Goal: Task Accomplishment & Management: Manage account settings

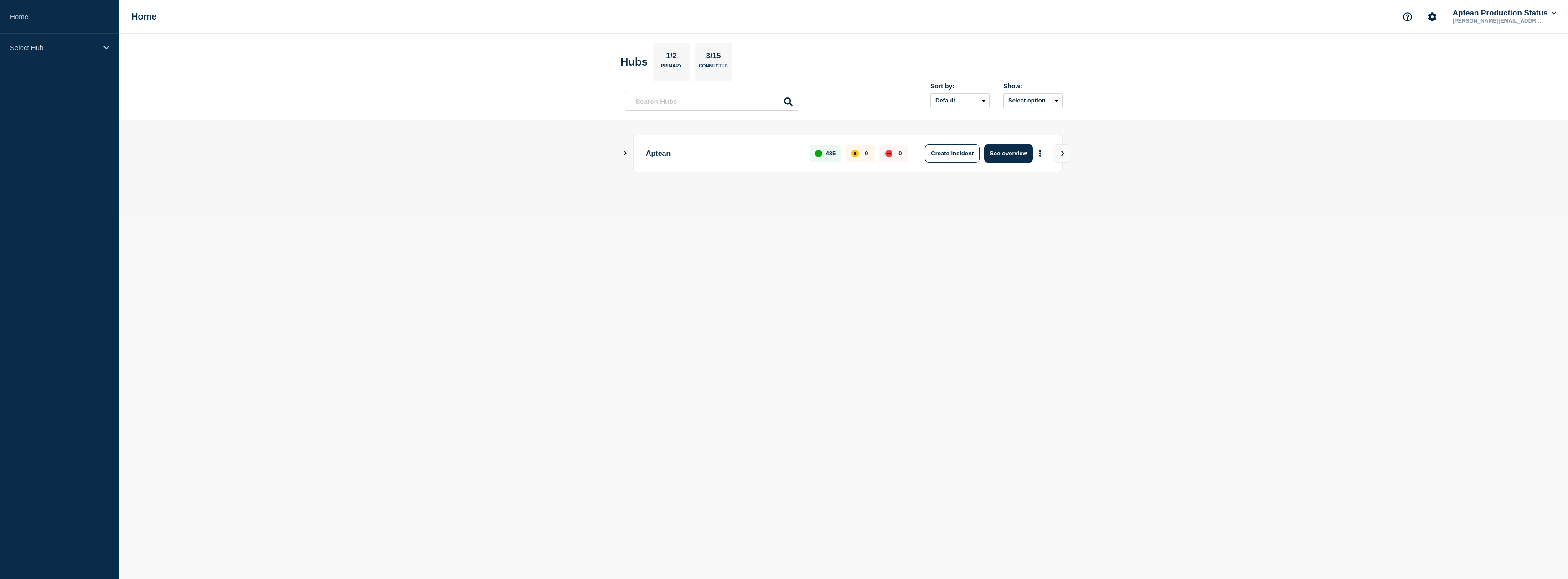
click at [626, 155] on icon "Show Connected Hubs" at bounding box center [625, 153] width 6 height 5
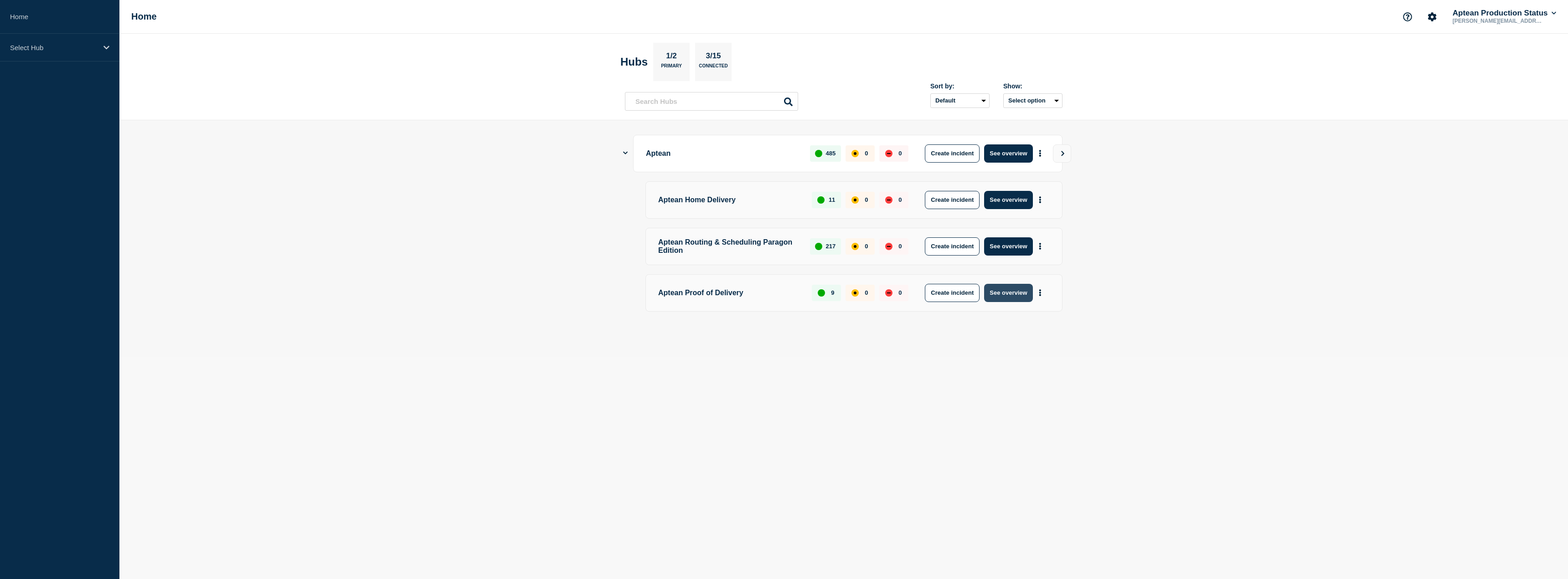
click at [1012, 298] on button "See overview" at bounding box center [1008, 293] width 48 height 18
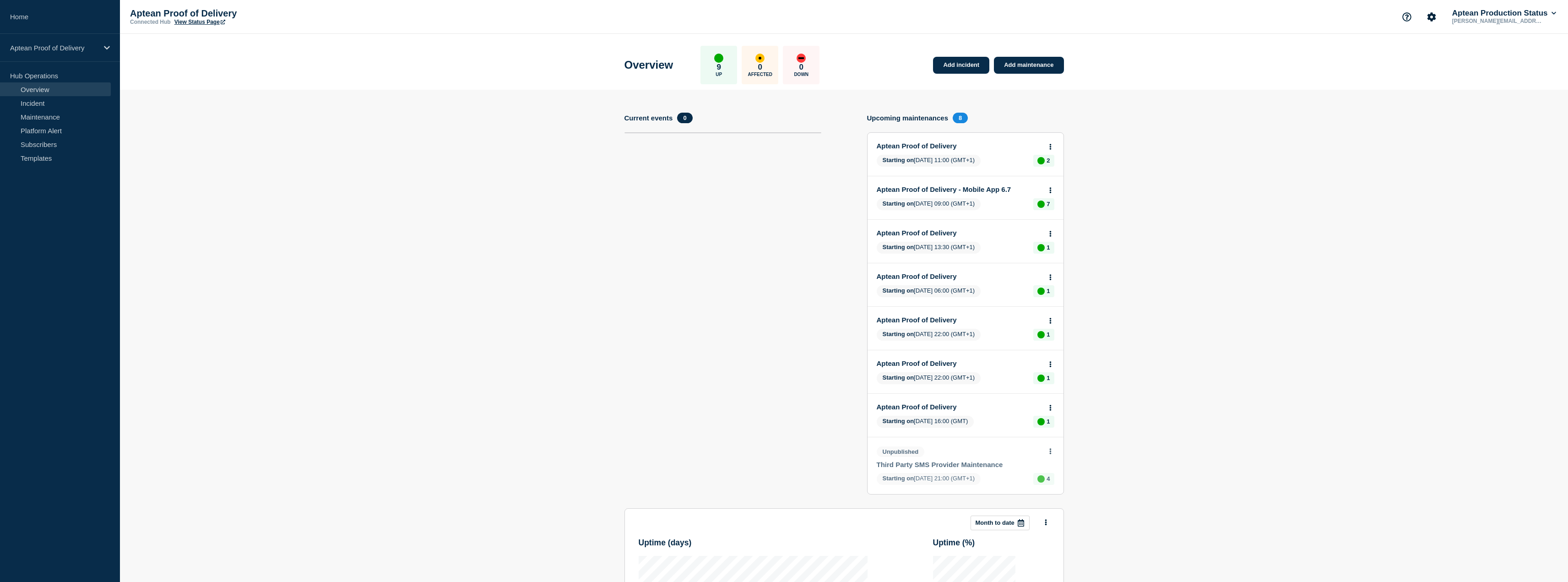
click at [937, 146] on link "Aptean Proof of Delivery" at bounding box center [959, 146] width 165 height 8
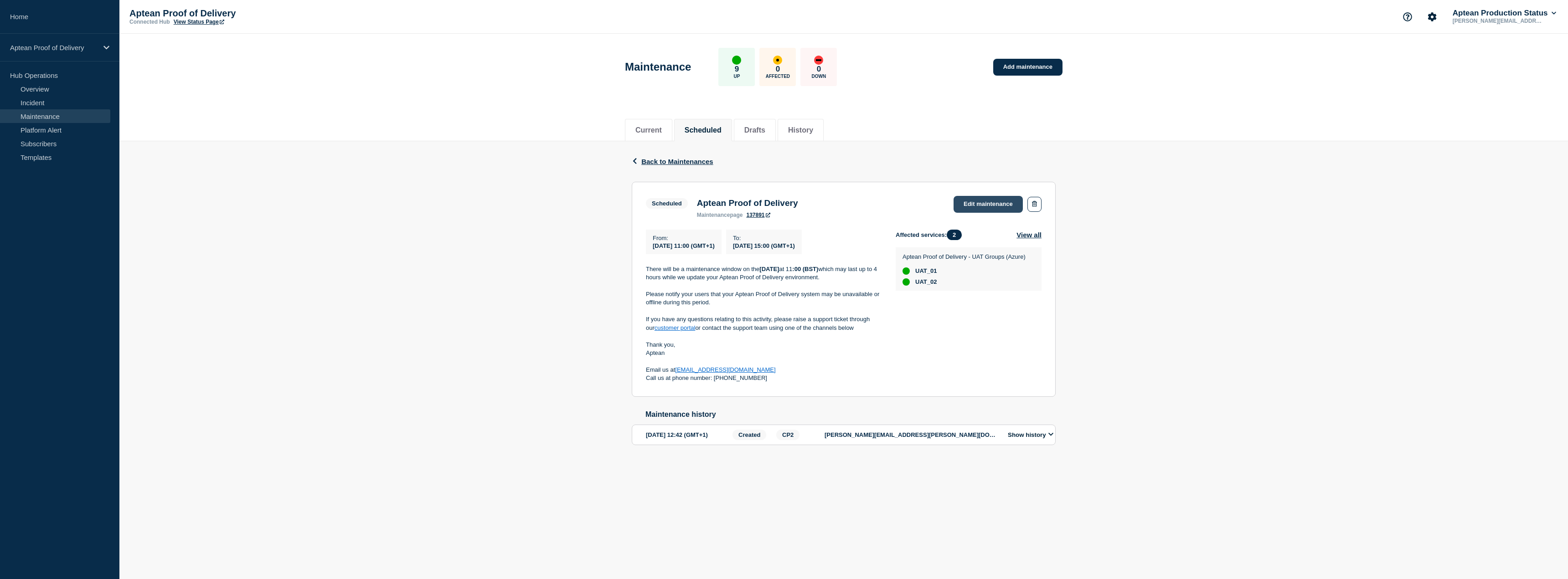
click at [987, 197] on link "Edit maintenance" at bounding box center [989, 204] width 70 height 16
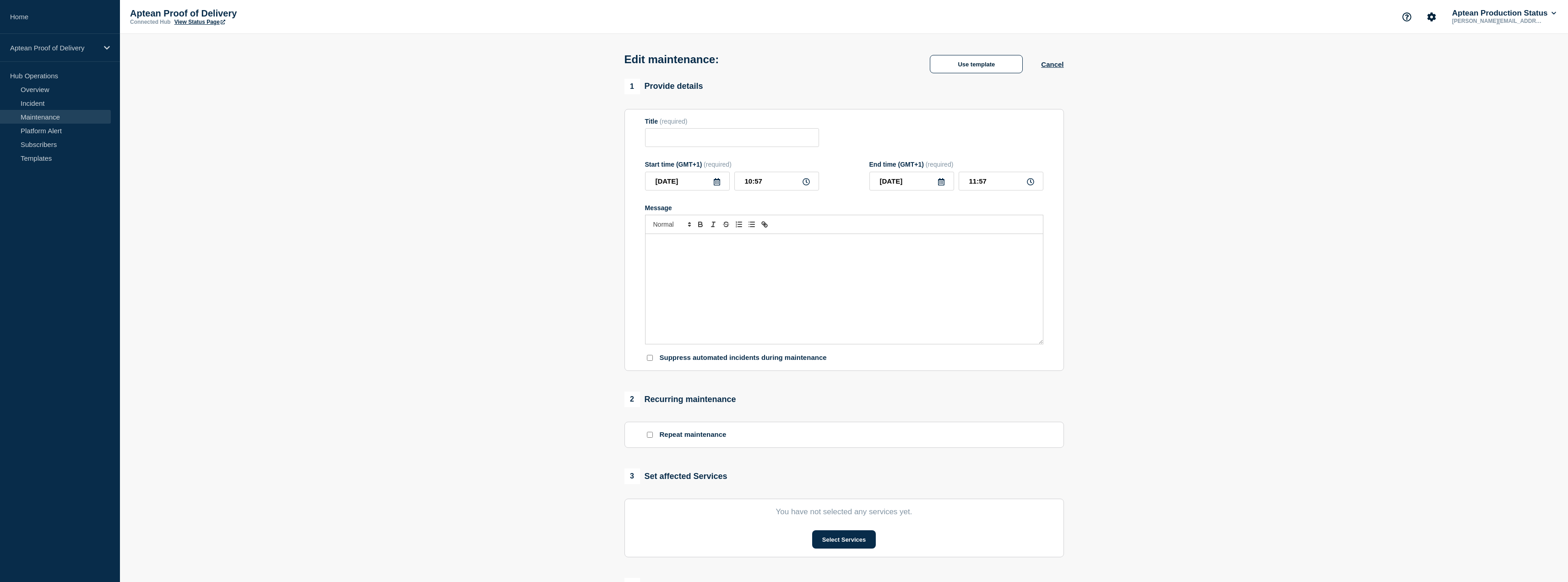
type input "Aptean Proof of Delivery"
type input "11:00"
type input "15:00"
checkbox input "true"
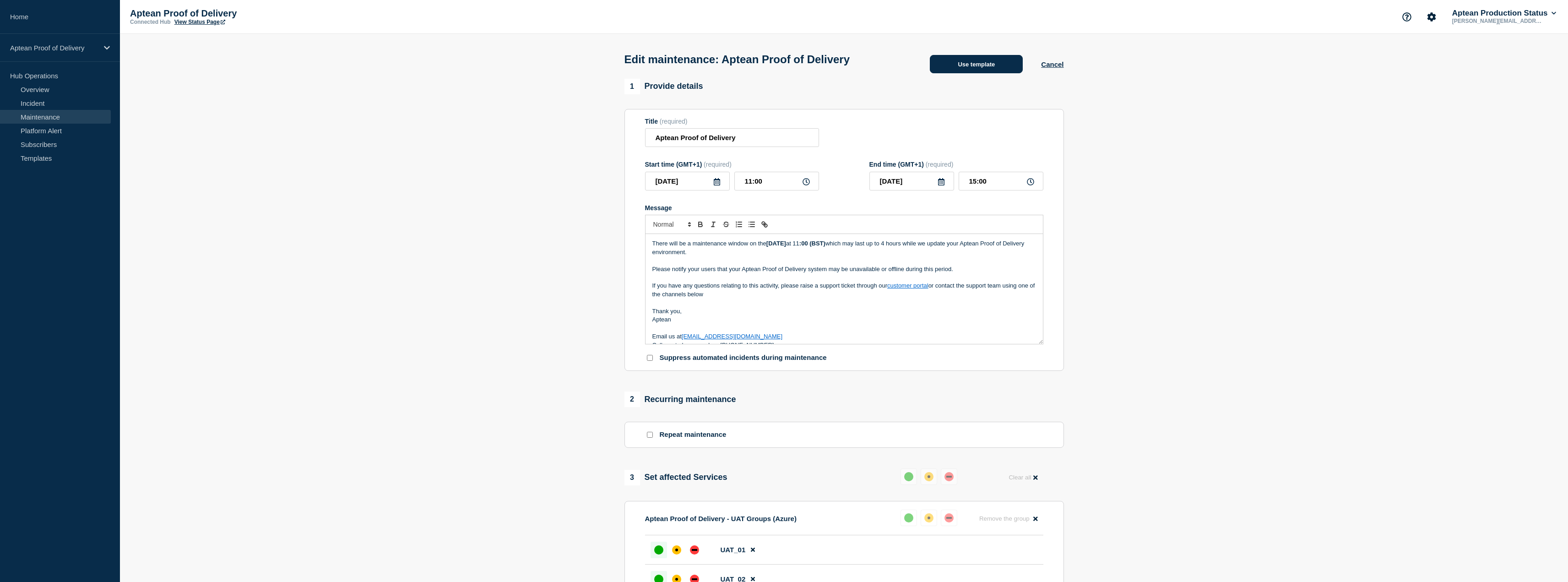
click at [990, 73] on button "Use template" at bounding box center [977, 64] width 93 height 18
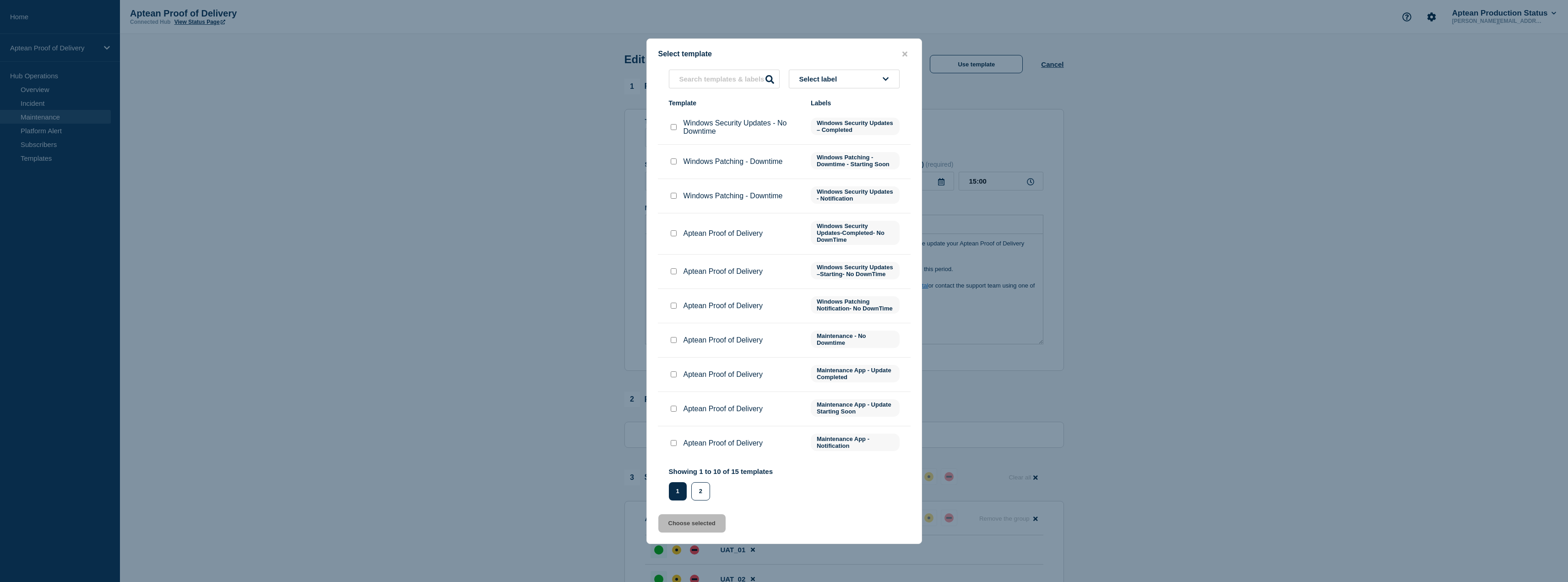
click at [671, 412] on input "Aptean Proof of Delivery checkbox" at bounding box center [674, 409] width 6 height 6
checkbox input "true"
click at [684, 532] on button "Choose selected" at bounding box center [691, 524] width 67 height 18
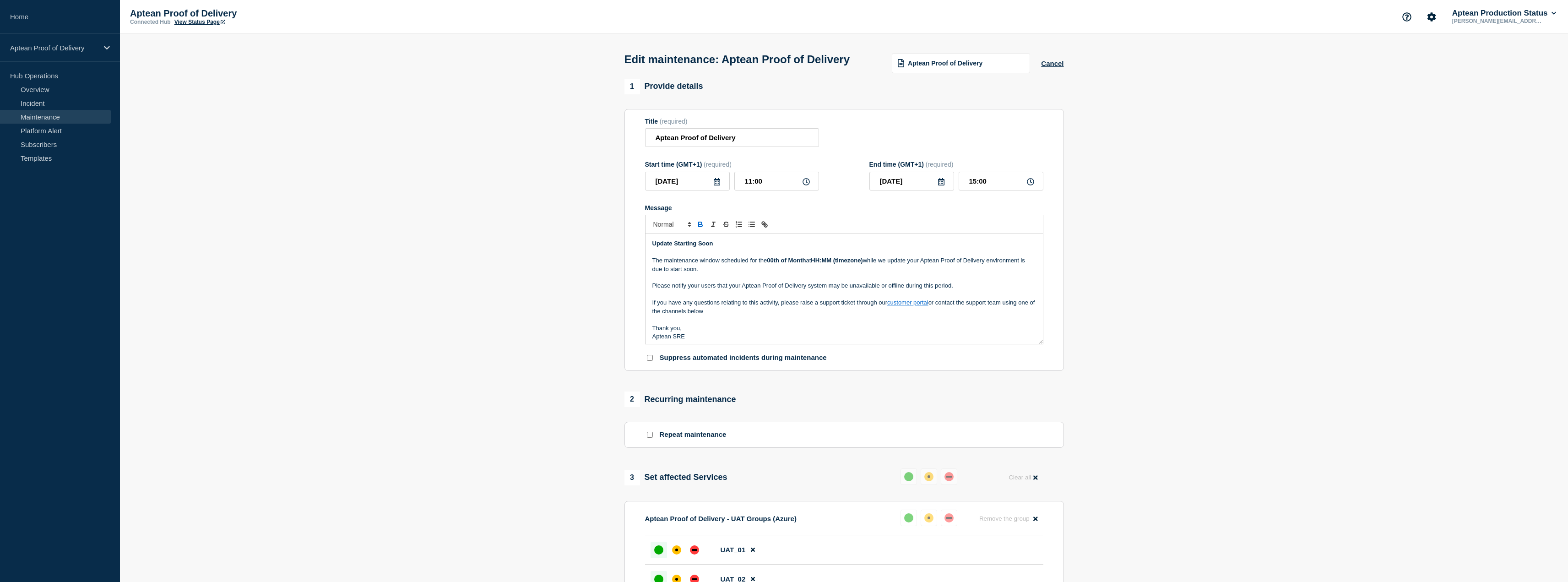
click at [726, 282] on p "Message" at bounding box center [844, 278] width 384 height 8
click at [758, 274] on p "The maintenance window scheduled for the 00th of Month at HH:MM (timezone) whil…" at bounding box center [844, 264] width 384 height 17
drag, startPoint x: 751, startPoint y: 278, endPoint x: 871, endPoint y: 282, distance: 120.1
click at [871, 274] on p "The maintenance window scheduled for the 00th of Month at HH:MM (timezone) whil…" at bounding box center [844, 264] width 384 height 17
click at [759, 274] on p "Message" at bounding box center [844, 269] width 384 height 8
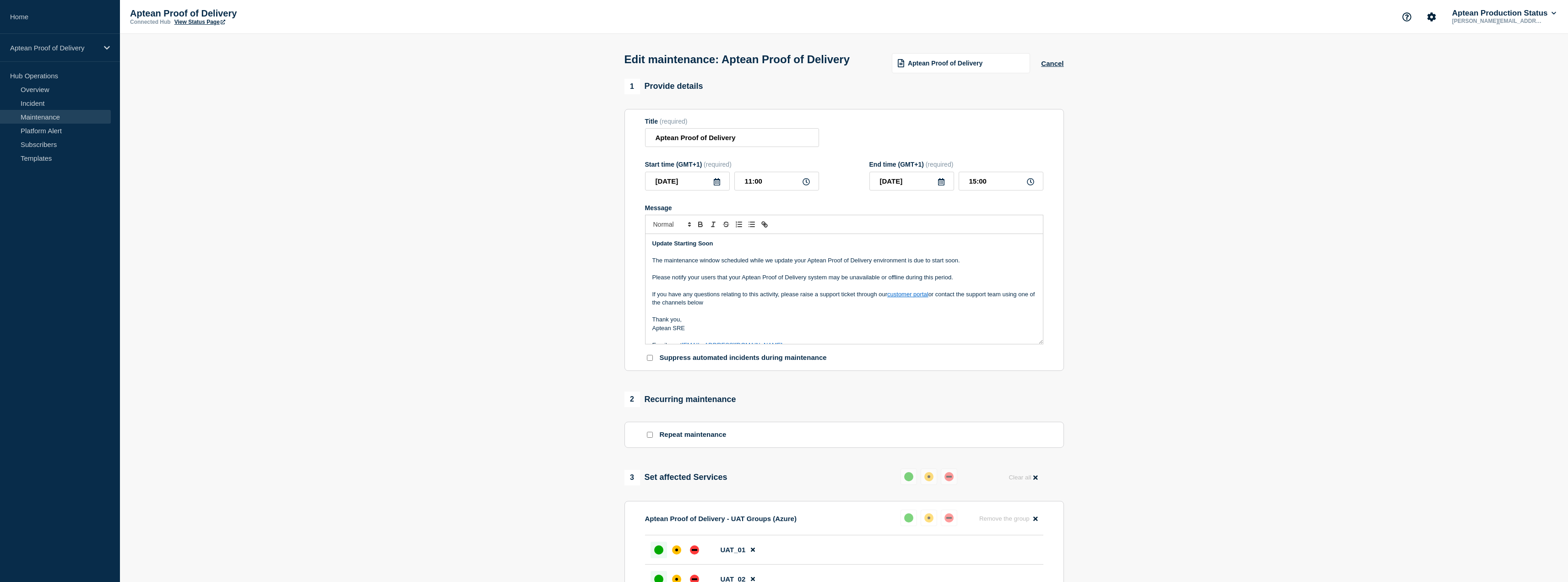
click at [784, 274] on p "Message" at bounding box center [844, 269] width 384 height 8
click at [838, 274] on p "Message" at bounding box center [844, 269] width 384 height 8
click at [693, 332] on p "Aptean SRE" at bounding box center [844, 328] width 384 height 8
click at [567, 332] on section "1 Provide details Title (required) Aptean Proof of Delivery Start time (GMT+1) …" at bounding box center [845, 464] width 1449 height 771
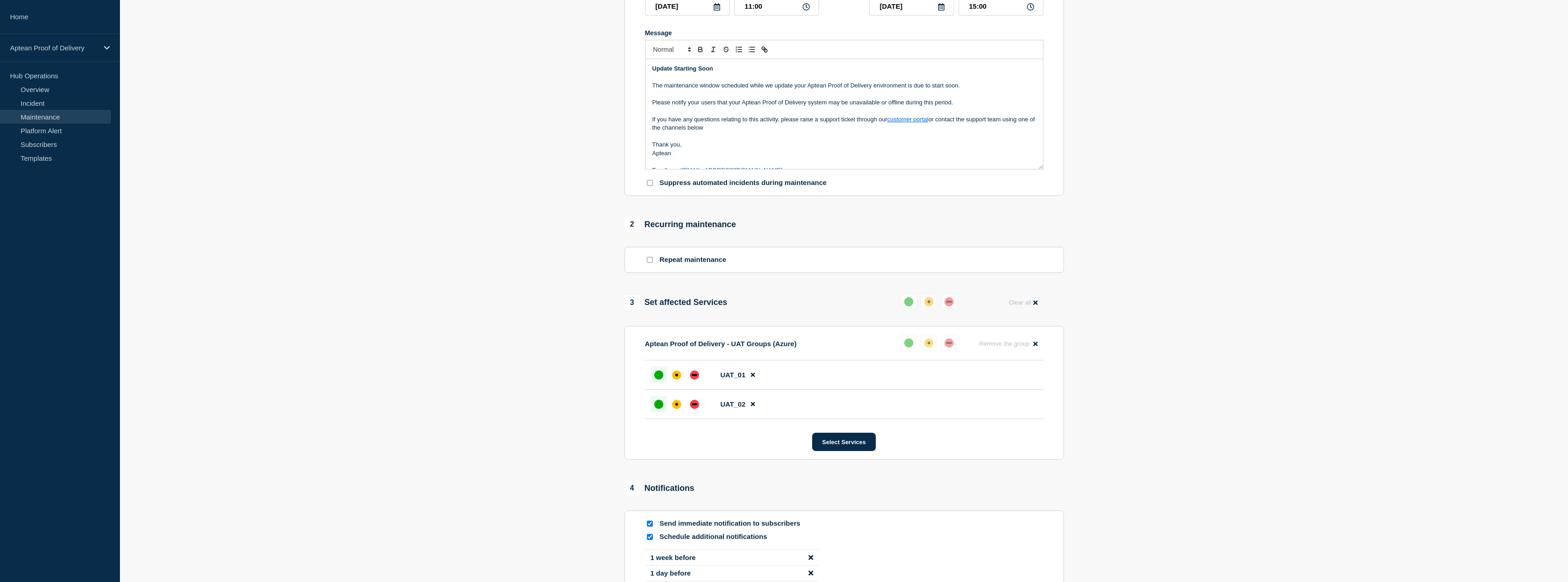
scroll to position [229, 0]
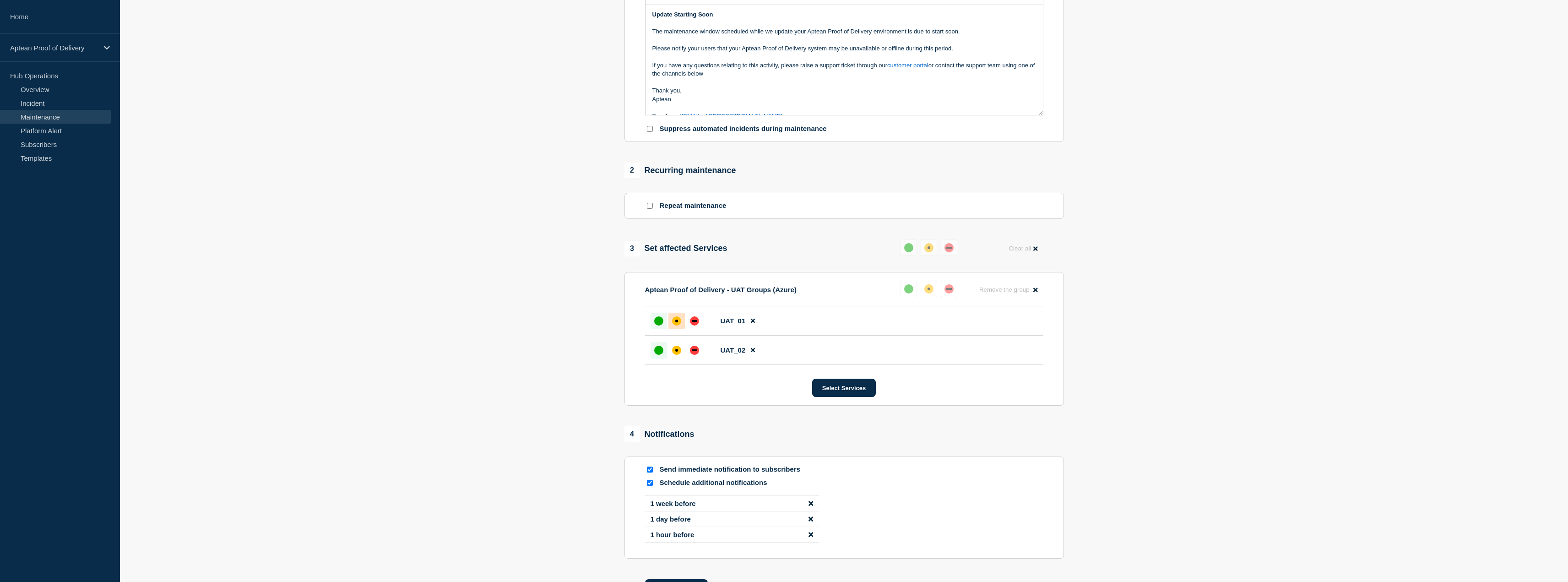
click at [677, 323] on div "affected" at bounding box center [677, 321] width 3 height 3
click at [675, 359] on div at bounding box center [677, 350] width 17 height 17
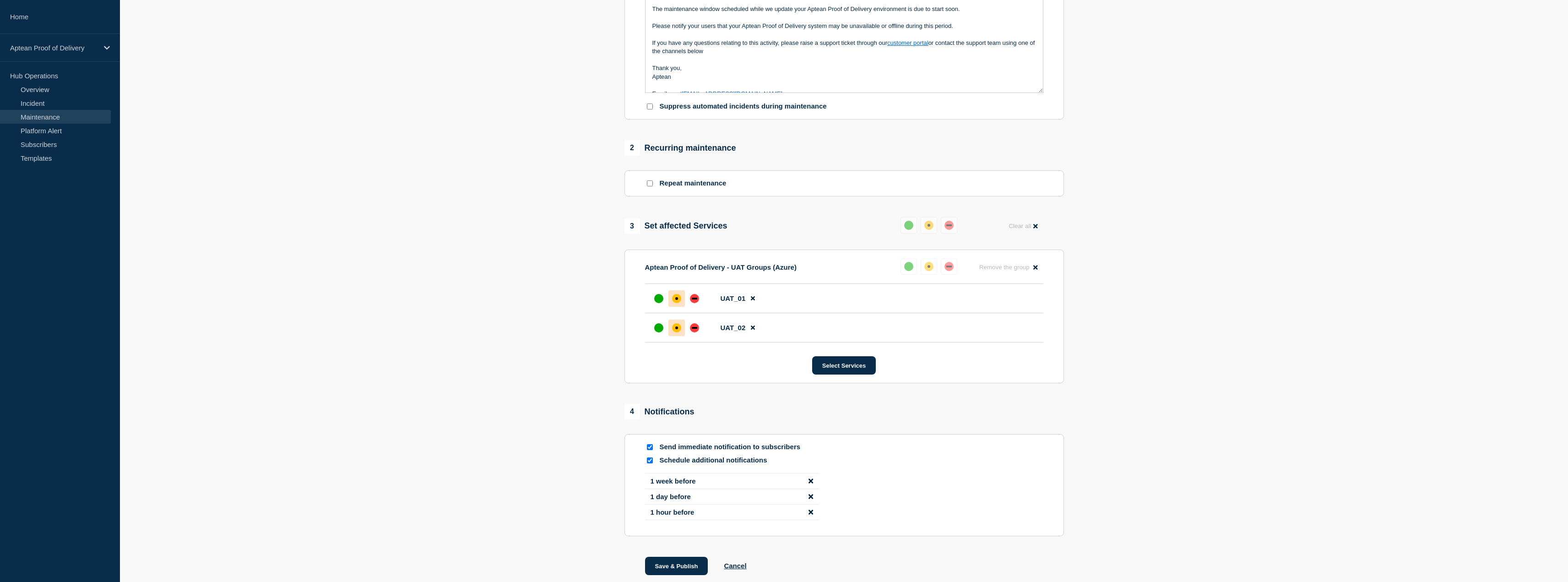
scroll to position [322, 0]
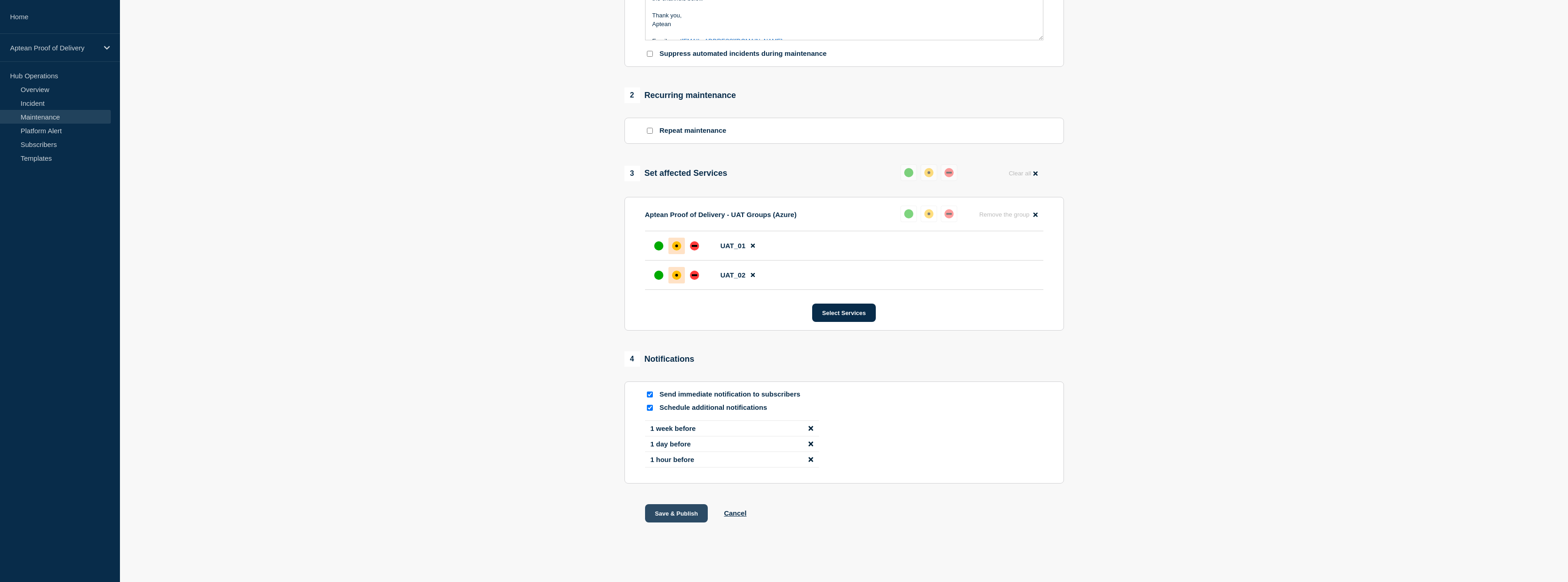
click at [680, 510] on button "Save & Publish" at bounding box center [677, 513] width 63 height 18
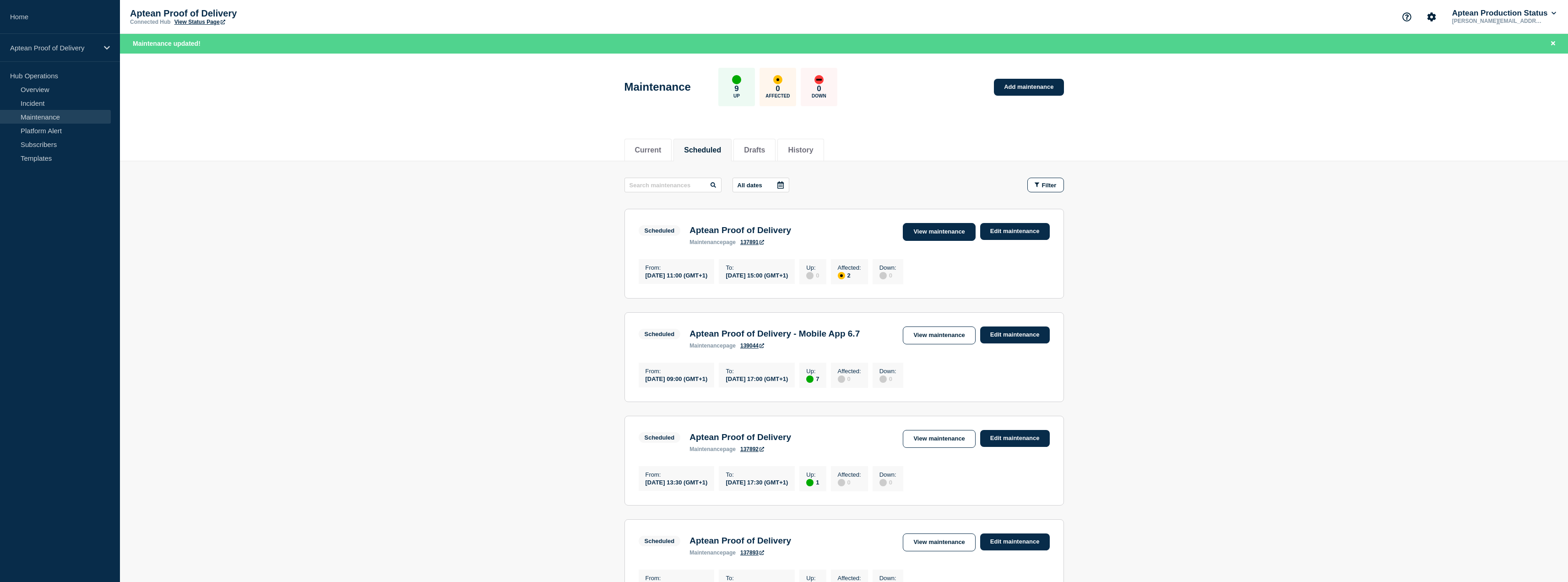
click at [918, 227] on link "View maintenance" at bounding box center [939, 232] width 73 height 17
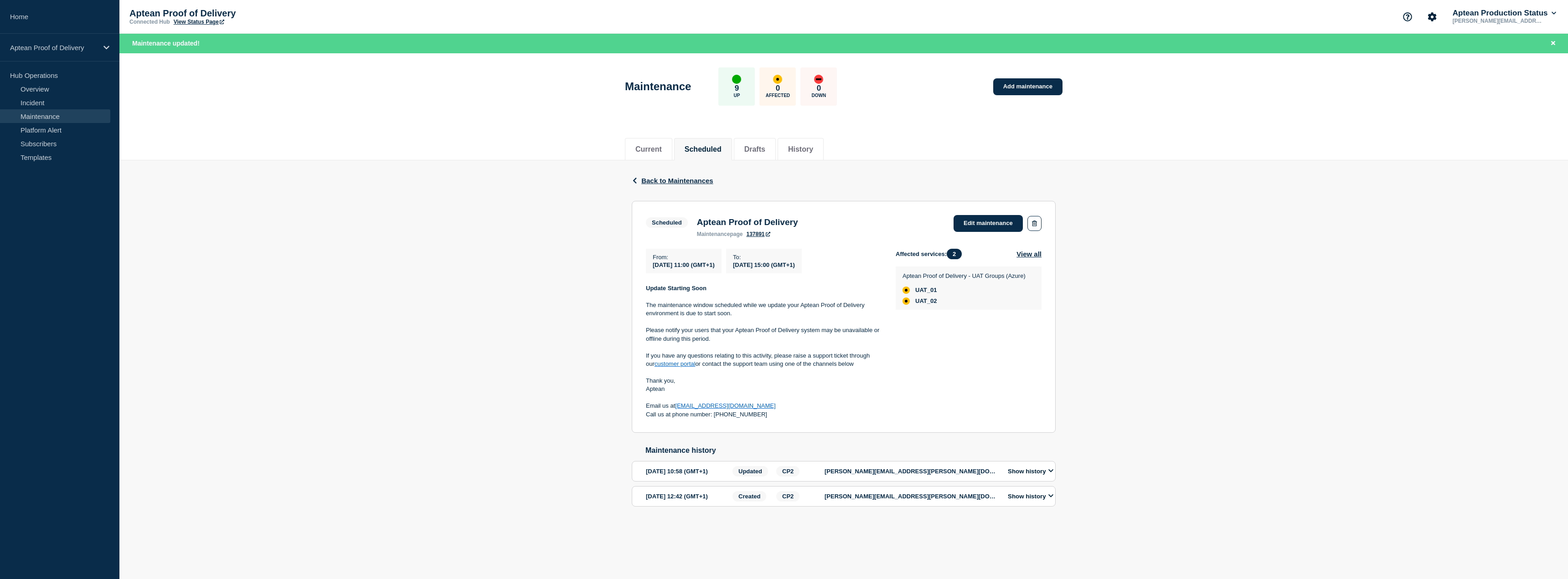
click at [572, 270] on div "Back Back to Maintenances Scheduled Aptean Proof of Delivery From [DATE] 11:00 …" at bounding box center [844, 348] width 1449 height 375
